Goal: Find specific page/section: Find specific page/section

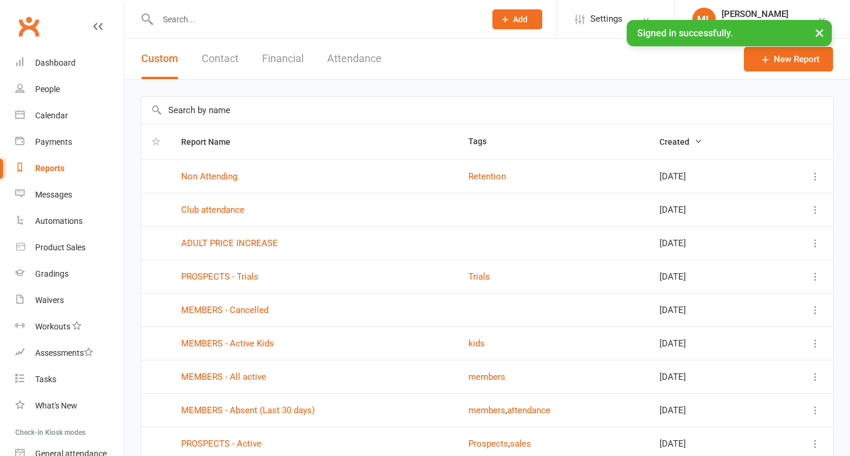
click at [219, 25] on input "text" at bounding box center [315, 19] width 323 height 16
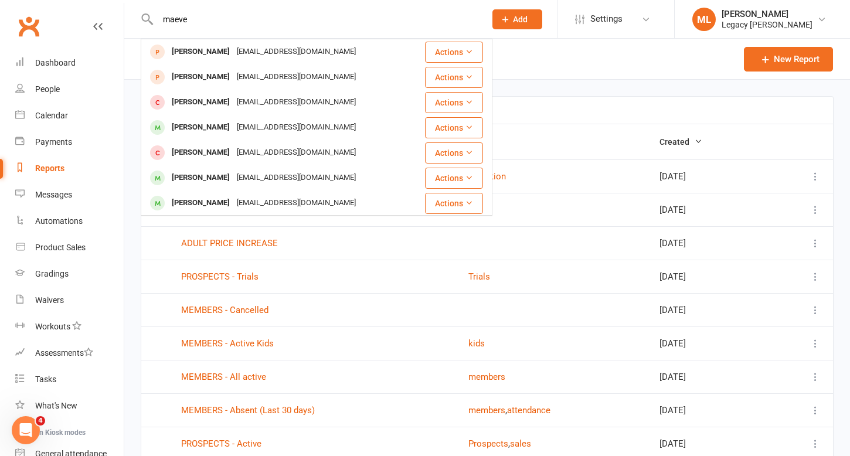
type input "maeve"
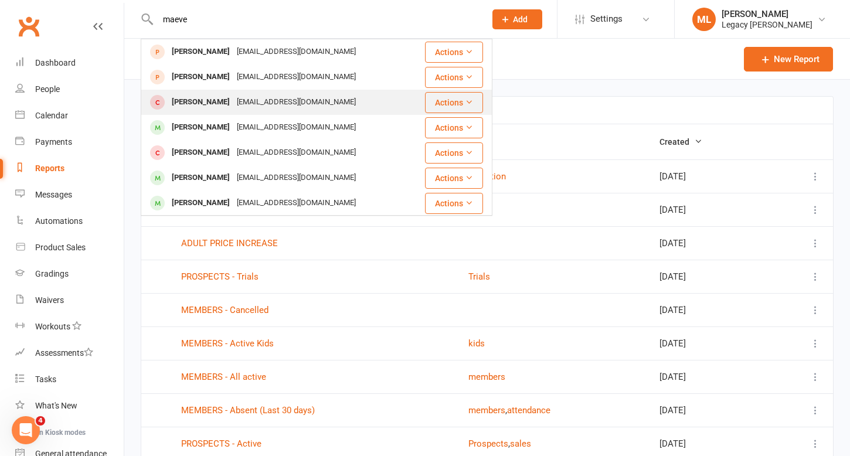
click at [288, 106] on div "[EMAIL_ADDRESS][DOMAIN_NAME]" at bounding box center [296, 102] width 126 height 17
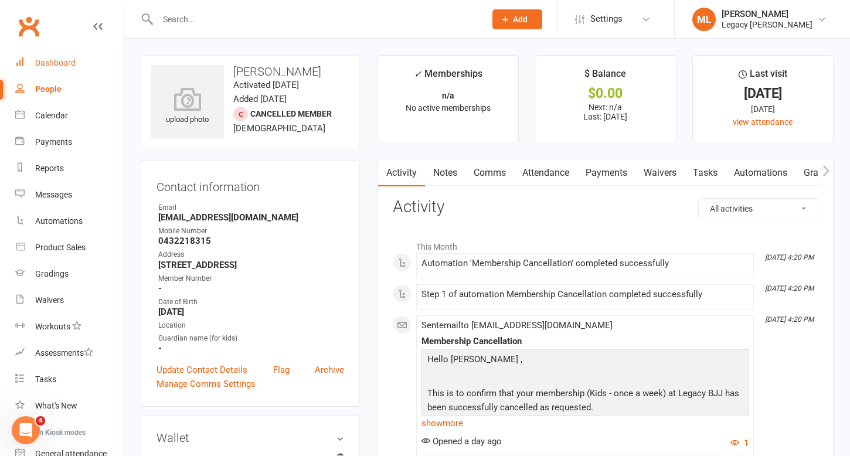
click at [72, 66] on div "Dashboard" at bounding box center [55, 62] width 40 height 9
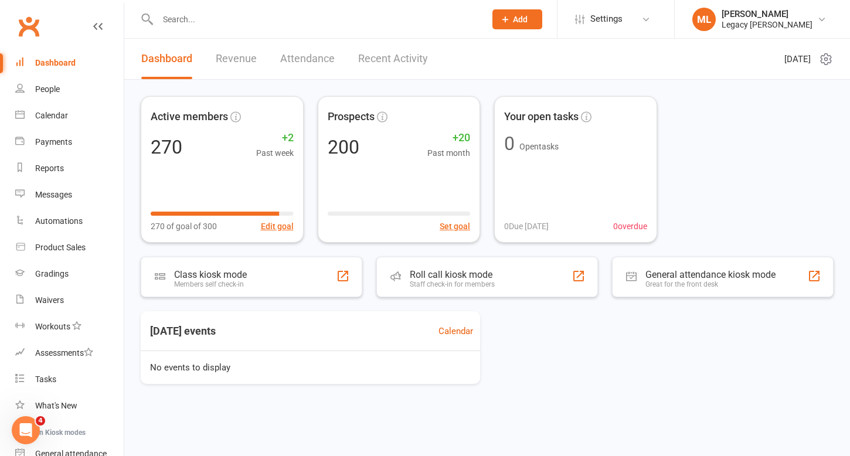
click at [245, 63] on link "Revenue" at bounding box center [236, 59] width 41 height 40
